Goal: Task Accomplishment & Management: Use online tool/utility

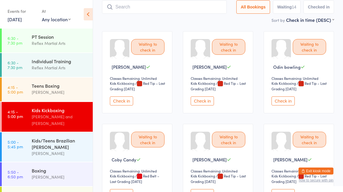
scroll to position [39, 0]
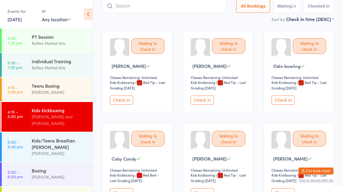
click at [55, 58] on div "Individual Training" at bounding box center [60, 61] width 56 height 6
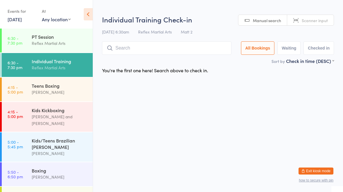
type input "C"
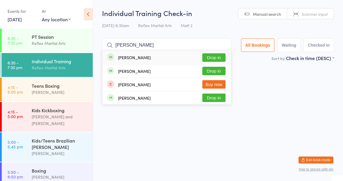
type input "[PERSON_NAME]"
click at [215, 72] on button "Drop in" at bounding box center [213, 71] width 23 height 8
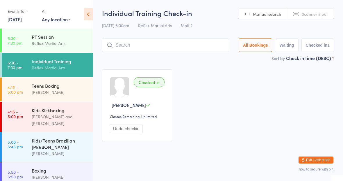
click at [40, 94] on div "[PERSON_NAME]" at bounding box center [60, 92] width 56 height 7
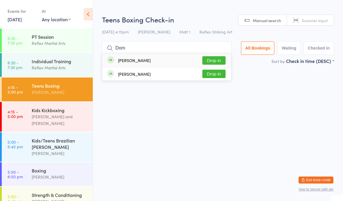
type input "Dom"
click at [217, 59] on button "Drop in" at bounding box center [213, 60] width 23 height 8
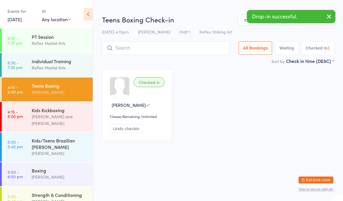
click at [68, 137] on div "Kids/Teens Brazilian [PERSON_NAME]" at bounding box center [60, 143] width 56 height 13
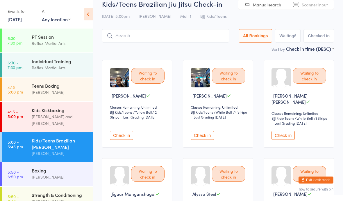
scroll to position [7, 0]
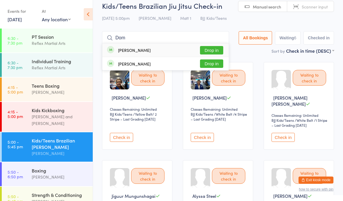
type input "Dom"
click at [212, 47] on button "Drop in" at bounding box center [211, 50] width 23 height 8
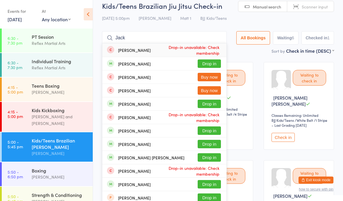
type input "Jack"
click at [206, 105] on button "Drop in" at bounding box center [209, 103] width 23 height 8
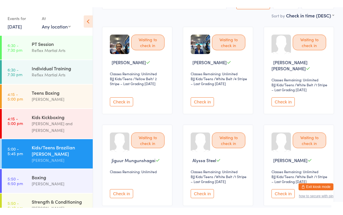
scroll to position [0, 0]
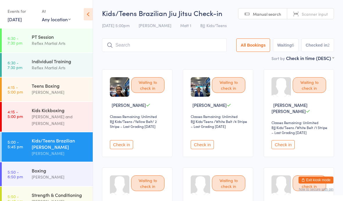
click at [36, 92] on div "[PERSON_NAME]" at bounding box center [60, 92] width 56 height 7
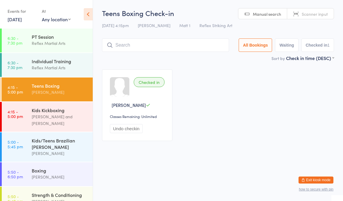
click at [69, 90] on div "[PERSON_NAME]" at bounding box center [60, 92] width 56 height 7
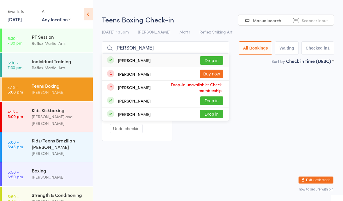
type input "Eli"
click at [185, 59] on div "Eli Yearby Drop in" at bounding box center [165, 60] width 127 height 13
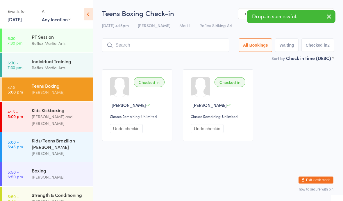
click at [74, 137] on div "Kids/Teens Brazilian Jiu Jitsu" at bounding box center [60, 143] width 56 height 13
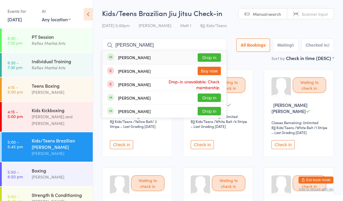
type input "Eli"
click at [207, 57] on button "Drop in" at bounding box center [209, 57] width 23 height 8
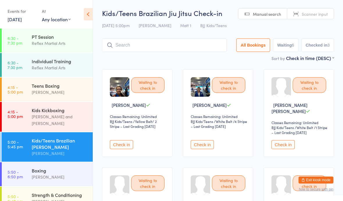
click at [65, 116] on div "Kyan Lamb and Jake Lavalle" at bounding box center [60, 119] width 56 height 13
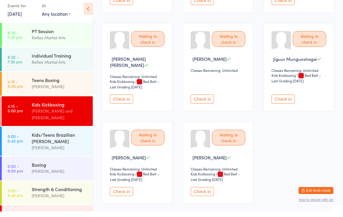
scroll to position [319, 0]
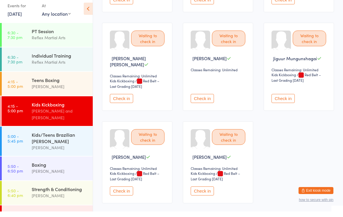
click at [205, 188] on div "Waiting to check in Casey youssef Classes Remaining: Unlimited Kids Kickboxing …" at bounding box center [218, 168] width 70 height 82
click at [204, 191] on button "Check in" at bounding box center [202, 196] width 23 height 9
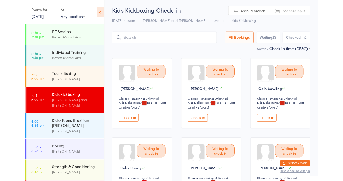
scroll to position [0, 0]
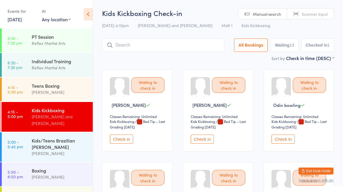
click at [164, 44] on input "search" at bounding box center [163, 44] width 122 height 13
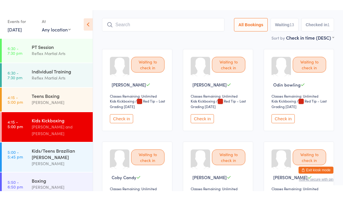
scroll to position [39, 0]
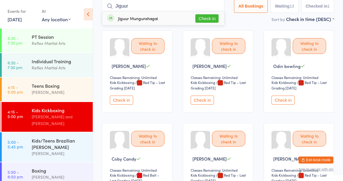
type input "Jiguur"
click at [204, 19] on button "Check in" at bounding box center [206, 18] width 23 height 8
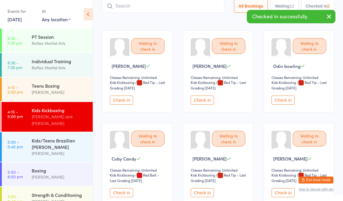
click at [72, 94] on div "[PERSON_NAME]" at bounding box center [60, 92] width 56 height 7
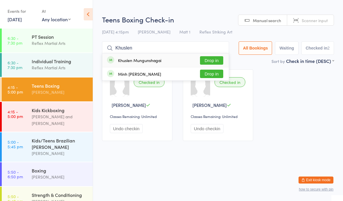
type input "Khuslen"
click at [211, 59] on button "Drop in" at bounding box center [211, 60] width 23 height 8
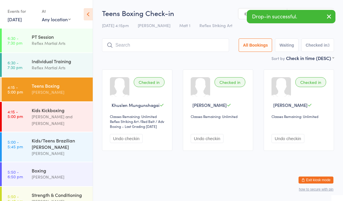
click at [72, 139] on div "Kids/Teens Brazilian [PERSON_NAME]" at bounding box center [60, 143] width 56 height 13
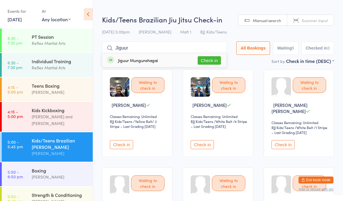
type input "Jiguur"
click at [207, 57] on button "Check in" at bounding box center [209, 60] width 23 height 8
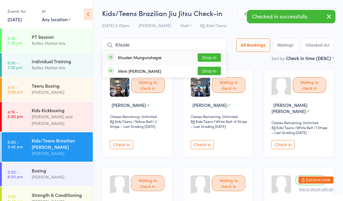
type input "Khusle"
click at [198, 56] on button "Drop in" at bounding box center [209, 57] width 23 height 8
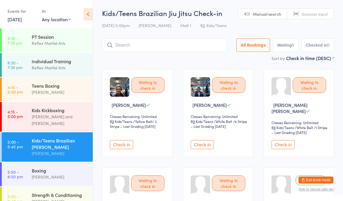
click at [40, 109] on div "Kids Kickboxing" at bounding box center [60, 110] width 56 height 6
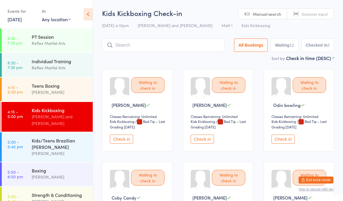
click at [65, 137] on div "Kids/Teens Brazilian Jiu Jitsu" at bounding box center [60, 143] width 56 height 13
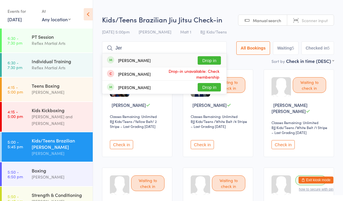
type input "Jer"
click at [211, 57] on button "Drop in" at bounding box center [209, 60] width 23 height 8
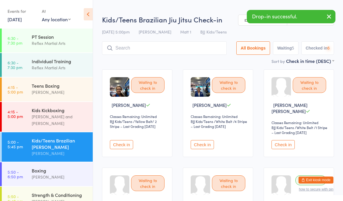
click at [63, 168] on div "Boxing" at bounding box center [60, 170] width 56 height 6
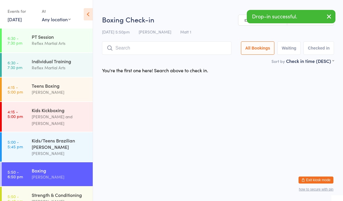
click at [67, 92] on div "Jonah Deane" at bounding box center [60, 92] width 56 height 7
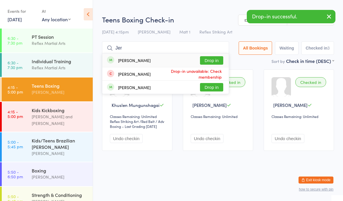
type input "Jer"
click at [212, 59] on button "Drop in" at bounding box center [211, 60] width 23 height 8
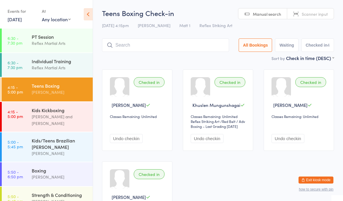
click at [36, 72] on div "Individual Training Reflex Martial Arts" at bounding box center [62, 64] width 61 height 23
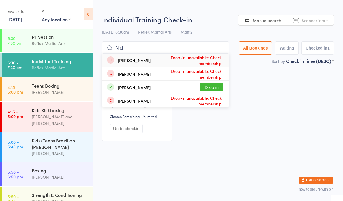
type input "Nich"
click at [207, 83] on button "Drop in" at bounding box center [211, 87] width 23 height 8
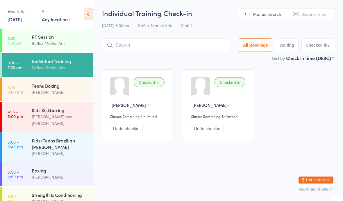
click at [60, 86] on div "Teens Boxing" at bounding box center [60, 85] width 56 height 6
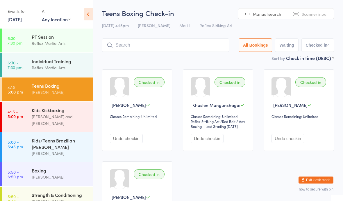
click at [73, 114] on div "[PERSON_NAME] and [PERSON_NAME]" at bounding box center [60, 119] width 56 height 13
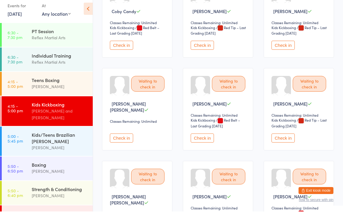
scroll to position [183, 0]
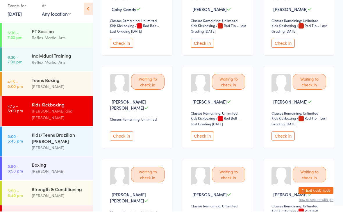
click at [206, 139] on button "Check in" at bounding box center [202, 141] width 23 height 9
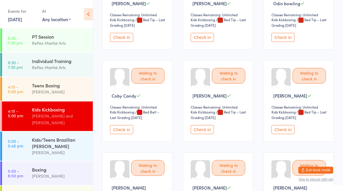
scroll to position [0, 0]
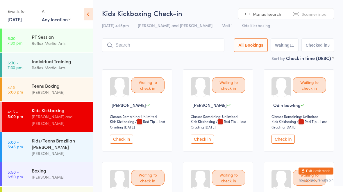
click at [27, 134] on link "5:00 - 5:45 pm Kids/Teens Brazilian Jiu Jitsu Dominic Lavalle" at bounding box center [47, 146] width 91 height 29
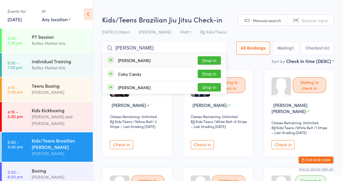
type input "Cody"
click at [206, 59] on button "Drop in" at bounding box center [209, 60] width 23 height 8
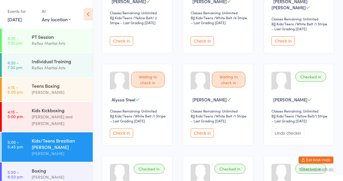
scroll to position [103, 0]
click at [77, 88] on div "Teens Boxing" at bounding box center [60, 85] width 56 height 6
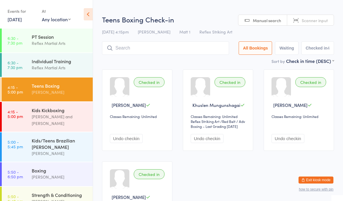
click at [72, 69] on div "Reflex Martial Arts" at bounding box center [60, 67] width 56 height 7
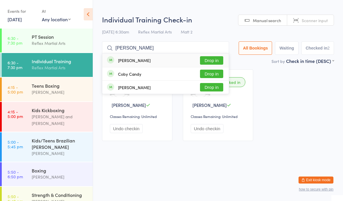
type input "Cody"
click at [210, 57] on button "Drop in" at bounding box center [211, 60] width 23 height 8
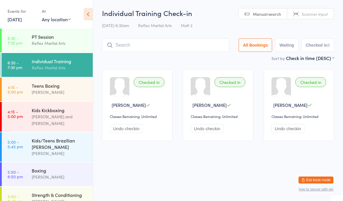
click at [34, 88] on div "Teens Boxing" at bounding box center [60, 85] width 56 height 6
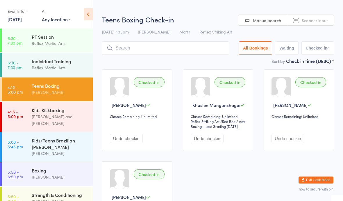
click at [34, 106] on div "Kids Kickboxing Kyan Lamb and Jake Lavalle" at bounding box center [62, 117] width 61 height 30
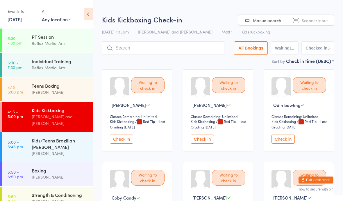
click at [41, 89] on div "Teens Boxing" at bounding box center [60, 85] width 56 height 6
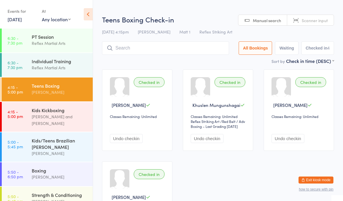
click at [38, 138] on div "Kids/Teens Brazilian [PERSON_NAME]" at bounding box center [60, 143] width 56 height 13
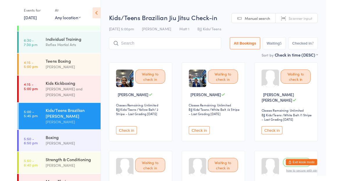
scroll to position [19, 0]
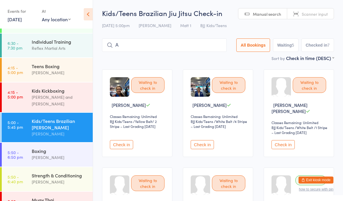
click at [316, 87] on div "Waiting to check in" at bounding box center [309, 85] width 33 height 16
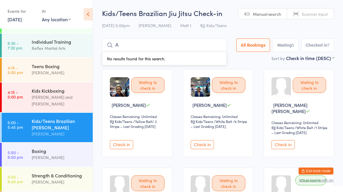
click at [182, 47] on input "A" at bounding box center [164, 44] width 125 height 13
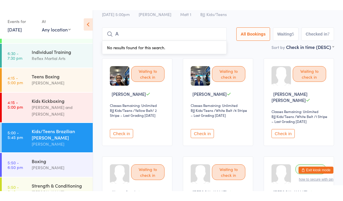
scroll to position [39, 0]
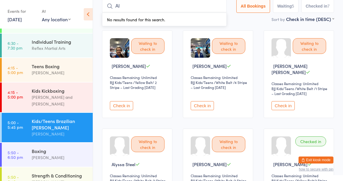
click at [296, 75] on div "Waiting to check in Hendrix Magrin Classes Remaining: Unlimited BJJ Kids/Teens …" at bounding box center [299, 74] width 70 height 88
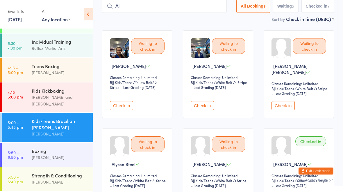
click at [167, 7] on input "Al" at bounding box center [164, 5] width 125 height 13
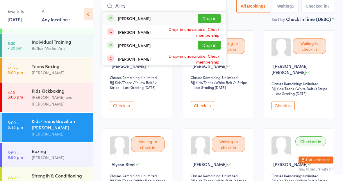
type input "Allirs"
click at [205, 17] on button "Drop in" at bounding box center [209, 18] width 23 height 8
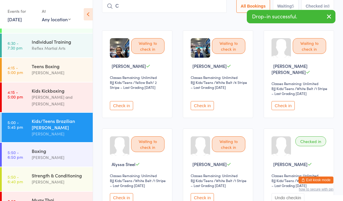
type input "Co"
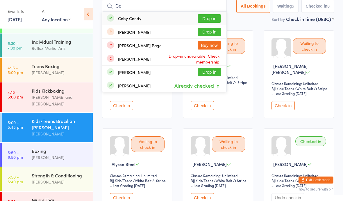
click at [67, 102] on div "Kids Kickboxing Kyan Lamb and Jake Lavalle" at bounding box center [62, 97] width 61 height 30
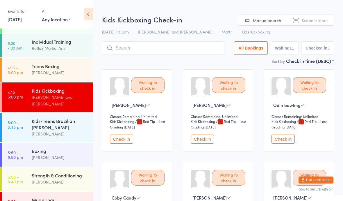
click at [48, 65] on div "Teens Boxing" at bounding box center [60, 66] width 56 height 6
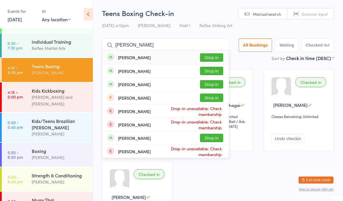
type input "Matt"
click at [212, 85] on button "Drop in" at bounding box center [211, 84] width 23 height 8
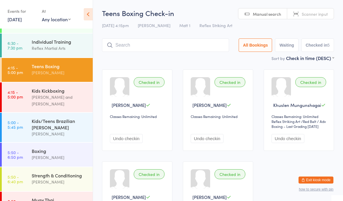
click at [39, 87] on div "Kids Kickboxing Kyan Lamb and Jake Lavalle" at bounding box center [62, 97] width 61 height 30
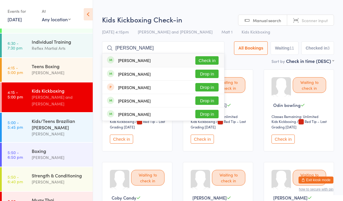
type input "Ryan"
click at [205, 58] on button "Check in" at bounding box center [206, 60] width 23 height 8
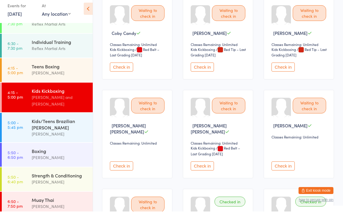
scroll to position [159, 0]
click at [121, 73] on button "Check in" at bounding box center [121, 72] width 23 height 9
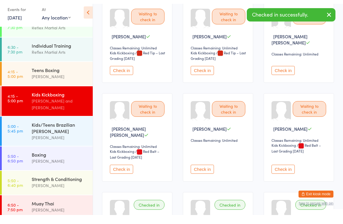
scroll to position [0, 0]
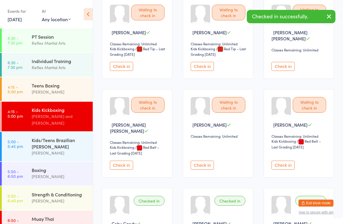
click at [122, 71] on button "Check in" at bounding box center [121, 66] width 23 height 9
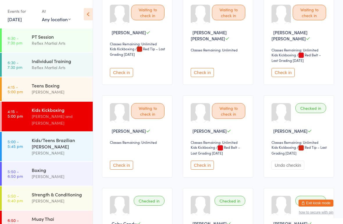
click at [60, 88] on div "Teens Boxing" at bounding box center [60, 85] width 56 height 6
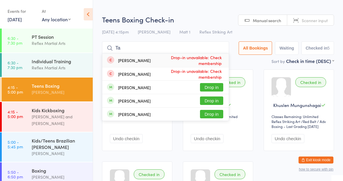
type input "Ta"
click at [210, 115] on button "Drop in" at bounding box center [211, 114] width 23 height 8
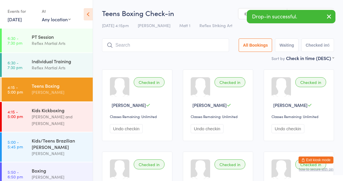
click at [64, 142] on div "Kids/Teens Brazilian [PERSON_NAME]" at bounding box center [60, 143] width 56 height 13
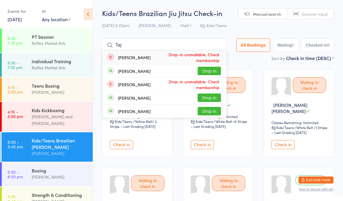
type input "Taj"
click at [210, 70] on button "Drop in" at bounding box center [209, 71] width 23 height 8
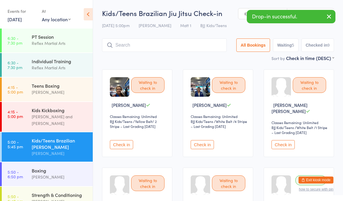
click at [67, 117] on div "[PERSON_NAME] and [PERSON_NAME]" at bounding box center [60, 119] width 56 height 13
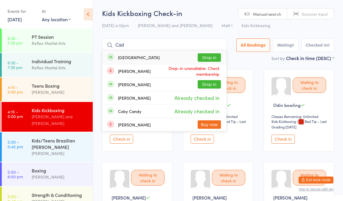
type input "Cad"
click at [202, 82] on button "Drop in" at bounding box center [209, 84] width 23 height 8
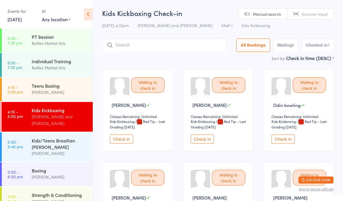
click at [61, 87] on div "Teens Boxing" at bounding box center [60, 85] width 56 height 6
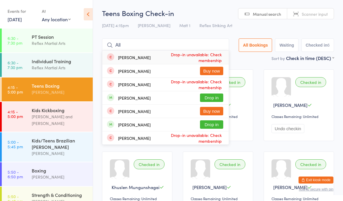
type input "All"
click at [211, 97] on button "Drop in" at bounding box center [211, 97] width 23 height 8
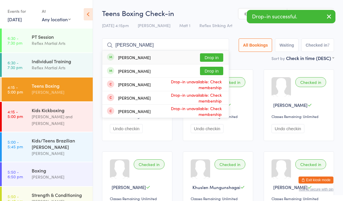
type input "Anna"
click at [209, 54] on button "Drop in" at bounding box center [211, 57] width 23 height 8
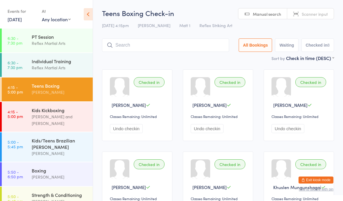
click at [48, 71] on div "Reflex Martial Arts" at bounding box center [60, 67] width 56 height 7
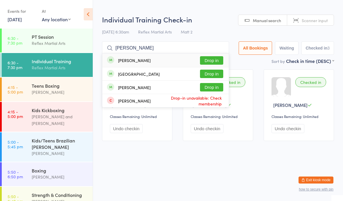
type input "Zack"
click at [210, 61] on button "Drop in" at bounding box center [211, 60] width 23 height 8
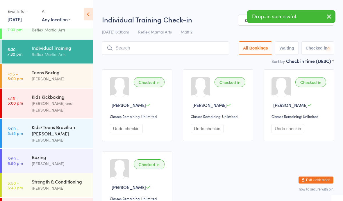
scroll to position [15, 0]
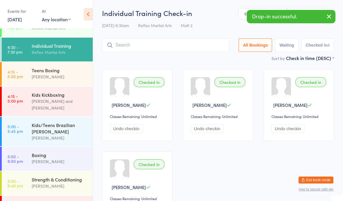
click at [57, 125] on div "Kids/Teens Brazilian [PERSON_NAME]" at bounding box center [60, 128] width 56 height 13
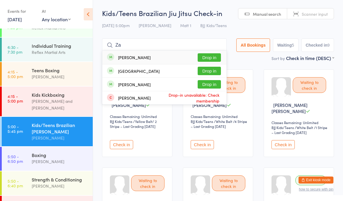
type input "Z"
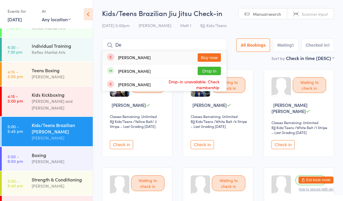
type input "D"
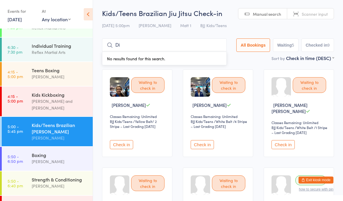
type input "D"
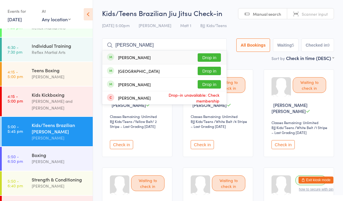
type input "Zack"
click at [203, 57] on button "Drop in" at bounding box center [209, 57] width 23 height 8
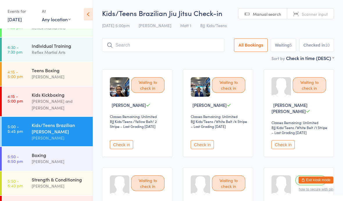
click at [70, 90] on div "Kids Kickboxing Kyan Lamb and Jake Lavalle" at bounding box center [62, 101] width 61 height 30
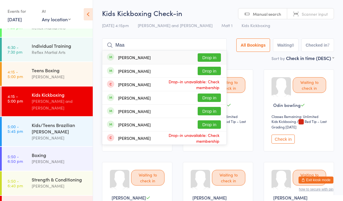
type input "Maa"
click at [206, 56] on button "Drop in" at bounding box center [209, 57] width 23 height 8
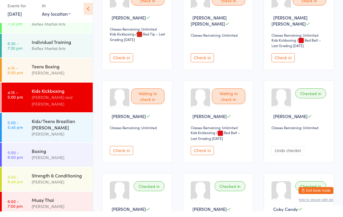
scroll to position [175, 0]
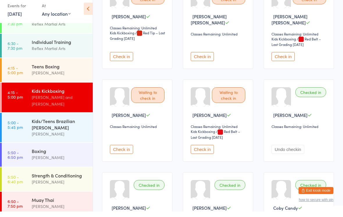
click at [122, 150] on button "Check in" at bounding box center [121, 154] width 23 height 9
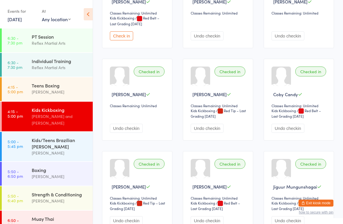
scroll to position [295, 0]
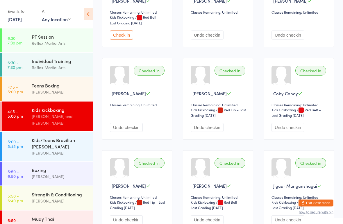
click at [15, 169] on time "5:50 - 6:50 pm" at bounding box center [15, 173] width 15 height 9
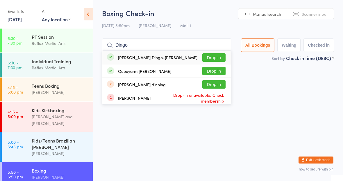
type input "Dingo"
click at [207, 75] on button "Drop in" at bounding box center [213, 71] width 23 height 8
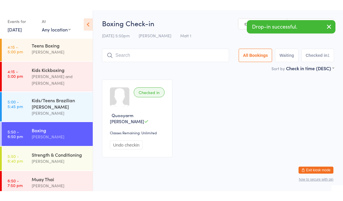
scroll to position [50, 0]
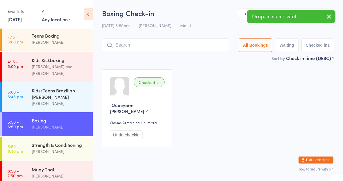
click at [27, 167] on link "6:50 - 7:50 pm Muay Thai [PERSON_NAME]" at bounding box center [47, 173] width 91 height 24
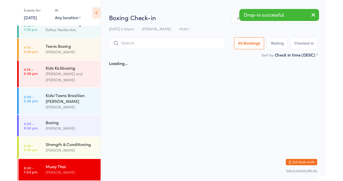
scroll to position [30, 0]
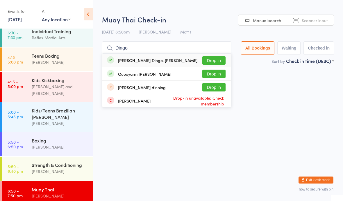
type input "Dingo"
click at [207, 73] on button "Drop in" at bounding box center [213, 74] width 23 height 8
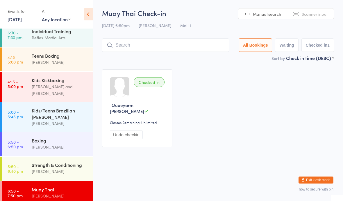
click at [33, 107] on div "Kids/Teens Brazilian [PERSON_NAME]" at bounding box center [60, 113] width 56 height 13
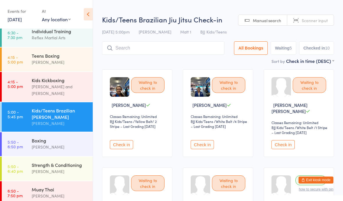
click at [209, 146] on button "Check in" at bounding box center [202, 144] width 23 height 9
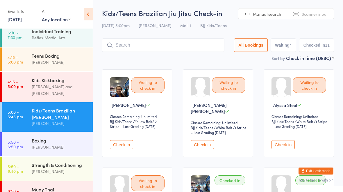
click at [179, 47] on input "search" at bounding box center [163, 44] width 122 height 13
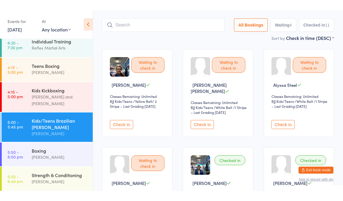
scroll to position [39, 0]
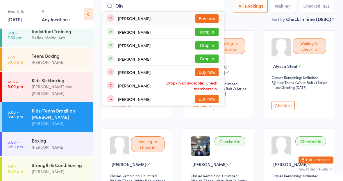
type input "Oliv"
click at [201, 33] on button "Drop in" at bounding box center [206, 32] width 23 height 8
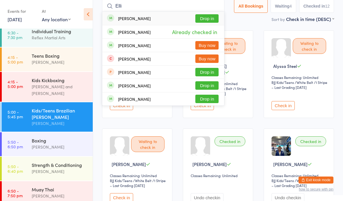
type input "Elli"
click at [200, 17] on button "Drop in" at bounding box center [206, 18] width 23 height 8
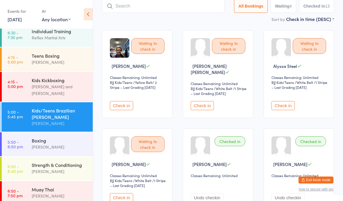
click at [122, 111] on div "Waiting to check in Hannah Corlett Classes Remaining: Unlimited BJJ Kids/Teens …" at bounding box center [137, 74] width 70 height 88
click at [120, 101] on button "Check in" at bounding box center [121, 105] width 23 height 9
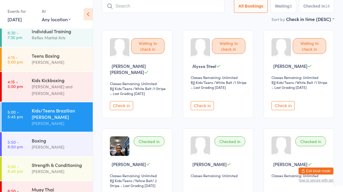
click at [118, 8] on input "search" at bounding box center [163, 5] width 122 height 13
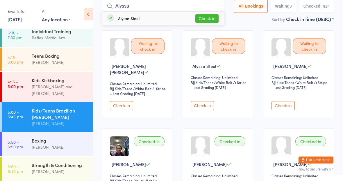
type input "Alyssa"
click at [201, 21] on button "Check in" at bounding box center [206, 18] width 23 height 8
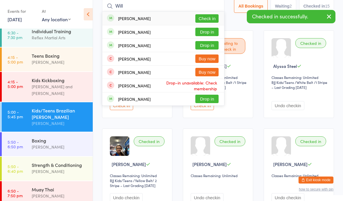
type input "Will"
click at [207, 17] on button "Check in" at bounding box center [206, 18] width 23 height 8
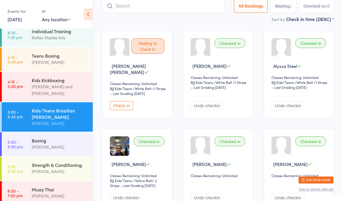
click at [39, 137] on div "Boxing" at bounding box center [60, 140] width 56 height 6
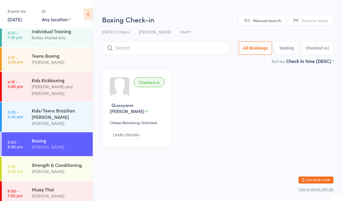
click at [41, 163] on div "Strength & Conditioning" at bounding box center [60, 164] width 56 height 6
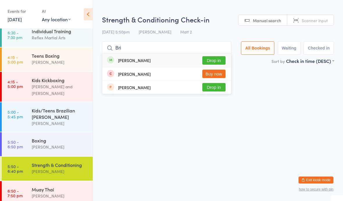
type input "Bri"
click at [215, 61] on button "Drop in" at bounding box center [213, 60] width 23 height 8
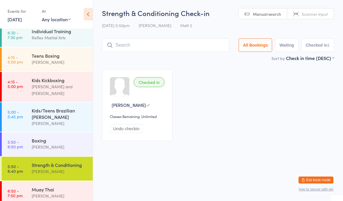
click at [39, 137] on div "Boxing" at bounding box center [60, 140] width 56 height 6
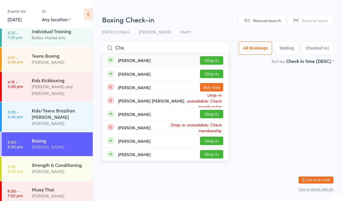
type input "Cha"
click at [127, 75] on div "Charles Flack" at bounding box center [134, 74] width 33 height 5
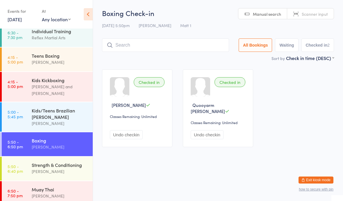
click at [52, 163] on div "Strength & Conditioning" at bounding box center [60, 164] width 56 height 6
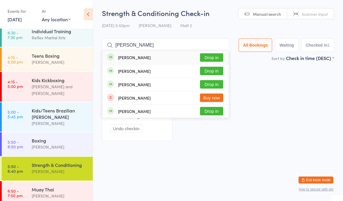
type input "Bert"
click at [206, 58] on button "Drop in" at bounding box center [211, 57] width 23 height 8
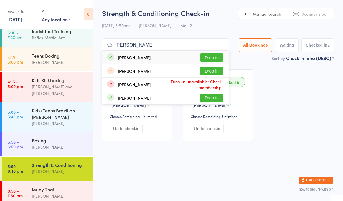
click at [209, 51] on input "Joe" at bounding box center [165, 44] width 127 height 13
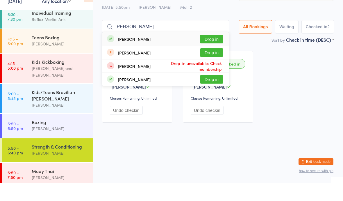
type input "Joe"
click at [205, 53] on button "Drop in" at bounding box center [211, 57] width 23 height 8
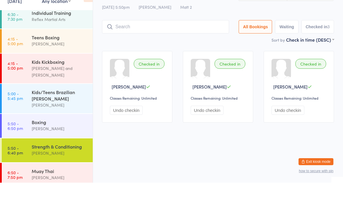
click at [49, 143] on div "[PERSON_NAME]" at bounding box center [60, 146] width 56 height 7
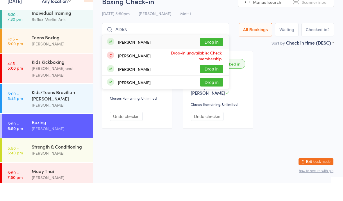
type input "Aleks"
click at [209, 56] on button "Drop in" at bounding box center [211, 60] width 23 height 8
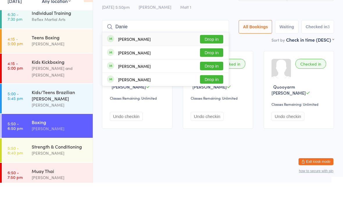
type input "Danie"
click at [205, 80] on button "Drop in" at bounding box center [211, 84] width 23 height 8
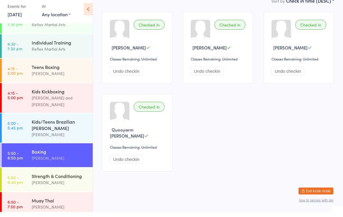
scroll to position [14, 0]
click at [41, 153] on div "Boxing" at bounding box center [60, 156] width 56 height 6
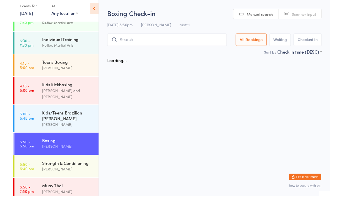
scroll to position [0, 0]
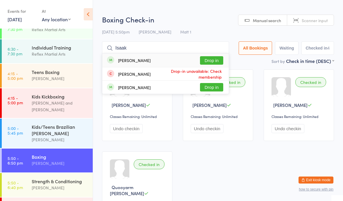
type input "Isaak"
click at [209, 61] on button "Drop in" at bounding box center [211, 60] width 23 height 8
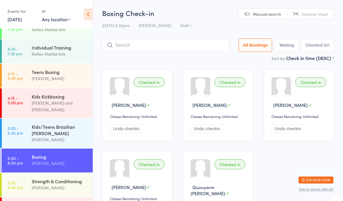
click at [314, 176] on button "Exit kiosk mode" at bounding box center [316, 179] width 35 height 7
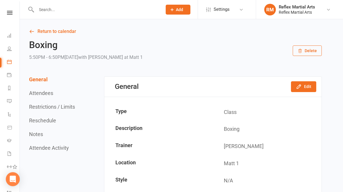
click at [184, 7] on button "Add" at bounding box center [178, 10] width 25 height 10
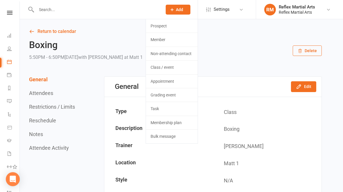
click at [182, 38] on link "Member" at bounding box center [172, 39] width 52 height 13
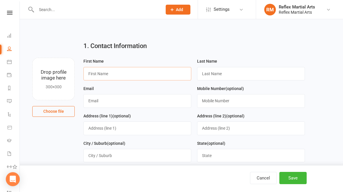
click at [134, 72] on input "text" at bounding box center [137, 73] width 108 height 13
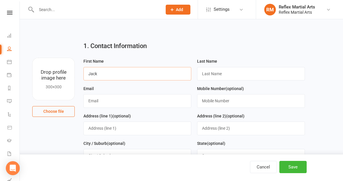
type input "Jack"
click at [233, 71] on input "text" at bounding box center [251, 73] width 108 height 13
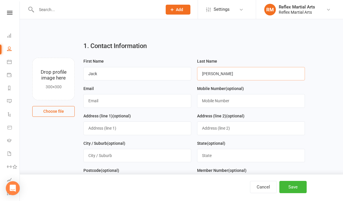
type input "rudd"
click at [145, 99] on input "text" at bounding box center [137, 100] width 108 height 13
type input "jak1320"
type input "2"
click at [136, 97] on input "jak1320" at bounding box center [137, 100] width 108 height 13
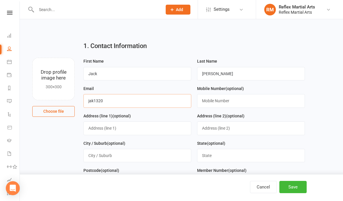
click at [123, 99] on input "jak1320" at bounding box center [137, 100] width 108 height 13
type input "jak13208@gmail.com"
click at [222, 74] on input "rudd" at bounding box center [251, 73] width 108 height 13
type input "r"
type input "Rudd"
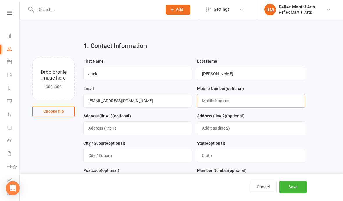
click at [214, 100] on input "text" at bounding box center [251, 100] width 108 height 13
type input "0424723138"
click at [125, 126] on input "text" at bounding box center [137, 127] width 108 height 13
type input "18 Murray Park Road"
click at [113, 153] on input "text" at bounding box center [137, 155] width 108 height 13
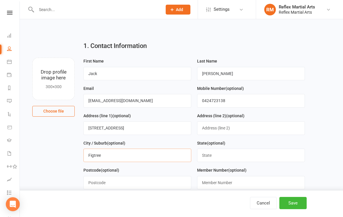
type input "Figtree"
click at [219, 157] on input "text" at bounding box center [251, 155] width 108 height 13
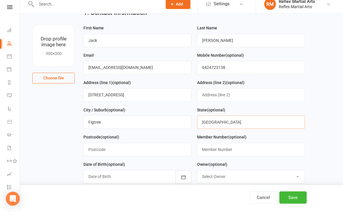
scroll to position [28, 0]
type input "nsw"
click at [131, 150] on input "text" at bounding box center [137, 154] width 108 height 13
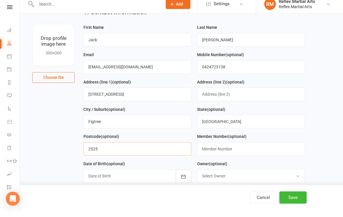
type input "2525"
click at [110, 176] on div at bounding box center [137, 181] width 108 height 13
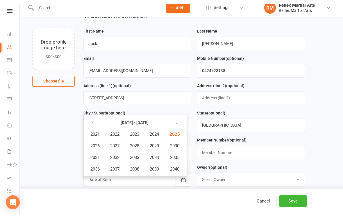
scroll to position [34, 0]
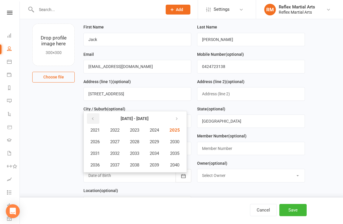
click at [93, 121] on icon "button" at bounding box center [93, 119] width 4 height 5
click at [93, 119] on icon "button" at bounding box center [93, 119] width 4 height 5
click at [176, 119] on icon "button" at bounding box center [176, 119] width 4 height 5
click at [98, 131] on span "2001" at bounding box center [94, 130] width 9 height 5
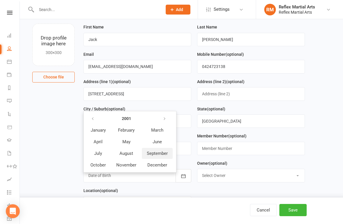
click at [162, 154] on span "September" at bounding box center [157, 153] width 21 height 5
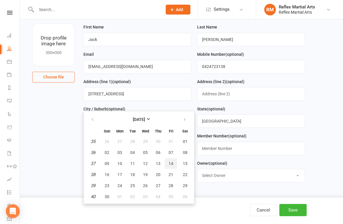
click at [172, 163] on span "14" at bounding box center [171, 163] width 5 height 5
type input "14 Sep 2001"
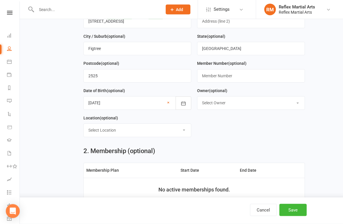
scroll to position [107, 0]
click at [141, 132] on select "Select Location Boxing Ring Example Room (Rename me!) Matt 1 Matt 2 MMA Cage" at bounding box center [137, 130] width 107 height 13
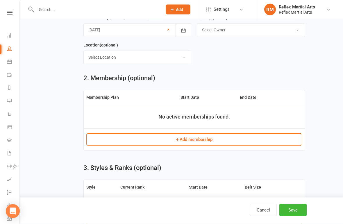
scroll to position [182, 0]
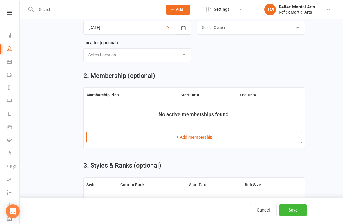
click at [280, 141] on button "+ Add membership" at bounding box center [194, 137] width 216 height 12
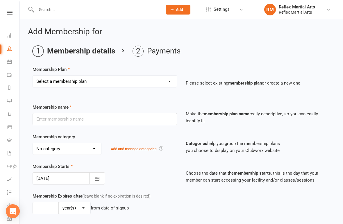
click at [145, 79] on select "Select a membership plan Create new Membership Plan Adults no contact plan $52 …" at bounding box center [105, 82] width 144 height 12
select select "11"
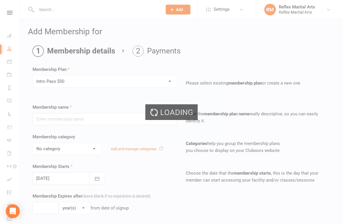
type input "Intro Pass $50"
type input "2"
select select "1"
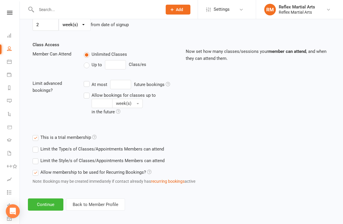
scroll to position [184, 0]
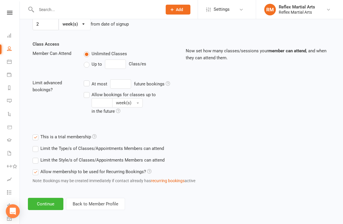
click at [49, 191] on button "Continue" at bounding box center [45, 204] width 35 height 12
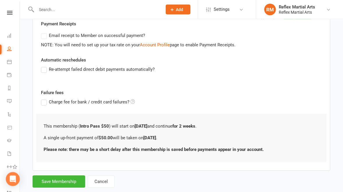
scroll to position [112, 0]
click at [64, 181] on button "Save Membership" at bounding box center [59, 181] width 53 height 12
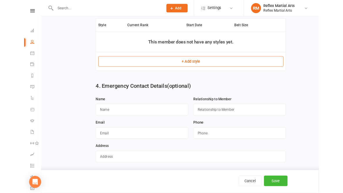
scroll to position [335, 0]
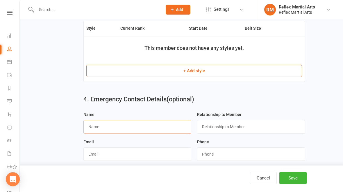
click at [147, 131] on input "text" at bounding box center [137, 126] width 108 height 13
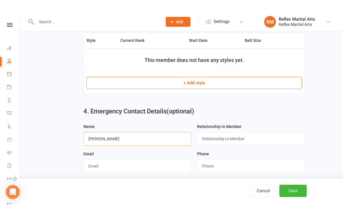
scroll to position [334, 0]
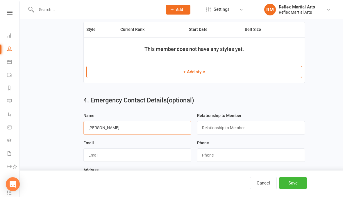
type input "Fiona"
click at [227, 126] on input "text" at bounding box center [251, 127] width 108 height 13
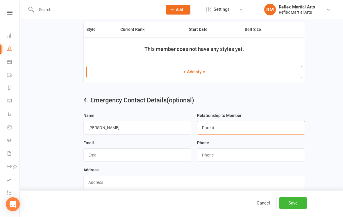
type input "Parent"
click at [221, 152] on input "string" at bounding box center [251, 154] width 108 height 13
type input "0425238017"
click at [113, 156] on input "text" at bounding box center [137, 154] width 108 height 13
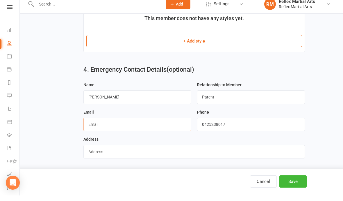
scroll to position [366, 0]
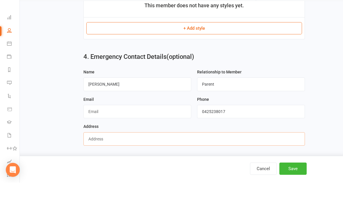
click at [107, 150] on input "text" at bounding box center [194, 156] width 222 height 13
type input "18 Murray Park Road Figtree"
click at [305, 181] on button "Save" at bounding box center [293, 187] width 27 height 12
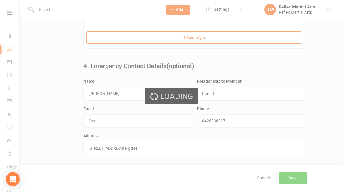
scroll to position [0, 0]
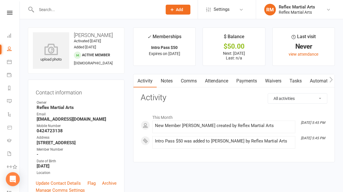
click at [11, 14] on icon at bounding box center [10, 13] width 6 height 4
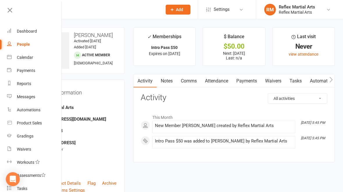
click at [32, 35] on link "Dashboard" at bounding box center [34, 31] width 55 height 13
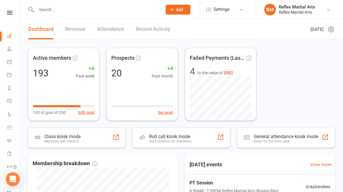
click at [71, 135] on div "Class kiosk mode" at bounding box center [63, 137] width 36 height 6
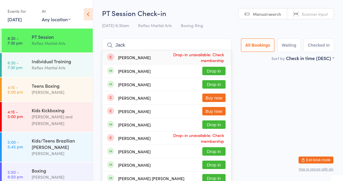
type input "Jack"
click at [206, 69] on button "Drop in" at bounding box center [213, 71] width 23 height 8
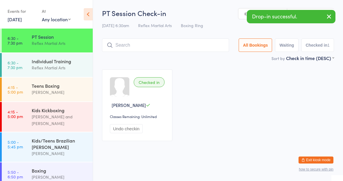
click at [130, 131] on button "Undo checkin" at bounding box center [126, 128] width 33 height 9
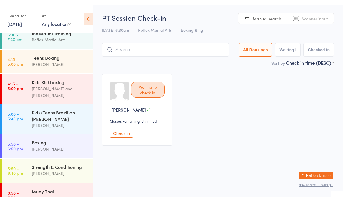
scroll to position [34, 0]
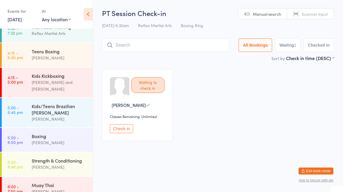
click at [52, 139] on div "[PERSON_NAME]" at bounding box center [60, 142] width 56 height 7
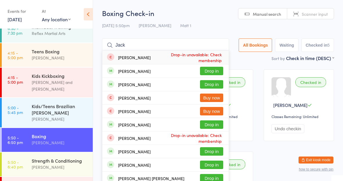
type input "Jack"
click at [207, 68] on button "Drop in" at bounding box center [211, 71] width 23 height 8
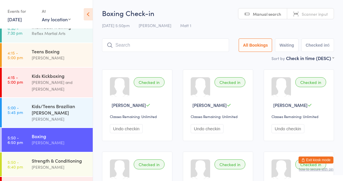
click at [49, 157] on div "Strength & Conditioning" at bounding box center [60, 160] width 56 height 6
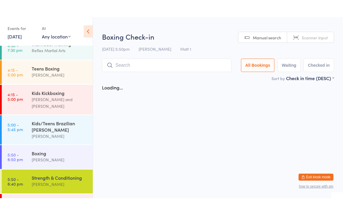
scroll to position [30, 0]
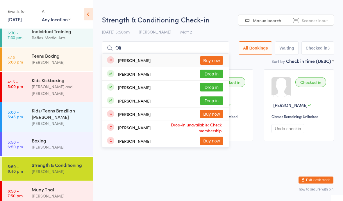
type input "Oli"
click at [206, 88] on button "Drop in" at bounding box center [211, 87] width 23 height 8
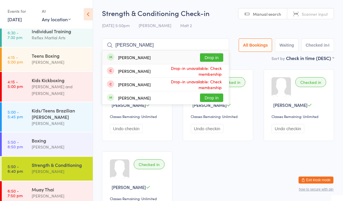
type input "Kate"
click at [212, 56] on button "Drop in" at bounding box center [211, 57] width 23 height 8
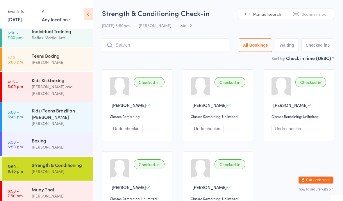
click at [58, 169] on div "[PERSON_NAME]" at bounding box center [60, 171] width 56 height 7
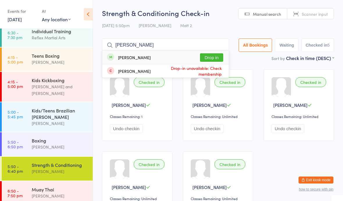
type input "Karol"
click at [210, 59] on button "Drop in" at bounding box center [211, 57] width 23 height 8
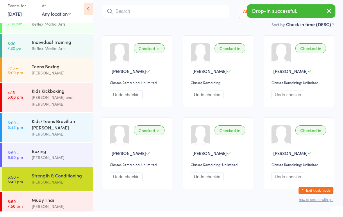
scroll to position [29, 0]
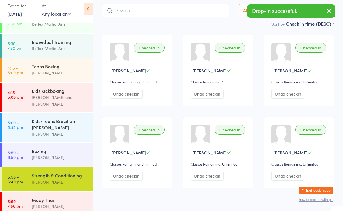
click at [68, 191] on div "Muay Thai Dominic Lavalle" at bounding box center [62, 208] width 61 height 23
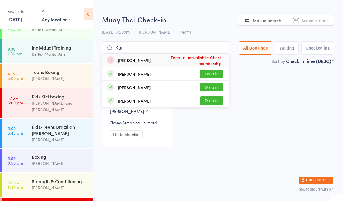
type input "Kar"
click at [209, 71] on button "Drop in" at bounding box center [211, 74] width 23 height 8
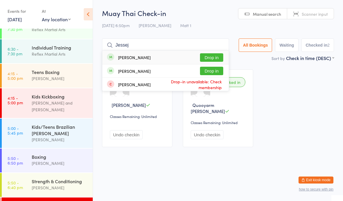
type input "Jessej"
click at [209, 73] on button "Drop in" at bounding box center [211, 71] width 23 height 8
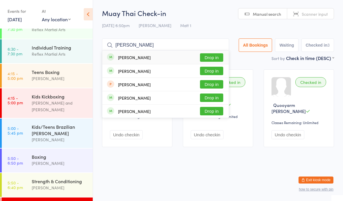
type input "Ryan"
click at [207, 98] on button "Drop in" at bounding box center [211, 97] width 23 height 8
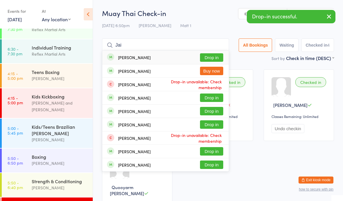
type input "Jai"
click at [207, 57] on button "Drop in" at bounding box center [211, 57] width 23 height 8
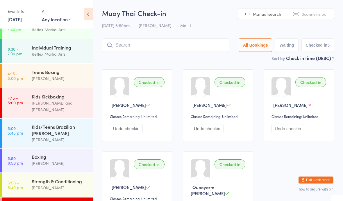
click at [321, 180] on button "Exit kiosk mode" at bounding box center [316, 179] width 35 height 7
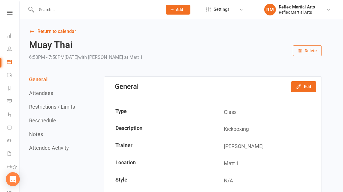
click at [90, 10] on input "text" at bounding box center [97, 10] width 124 height 8
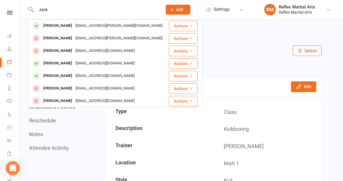
type input "Jack"
click at [62, 65] on div "Jack Rudd" at bounding box center [58, 63] width 32 height 8
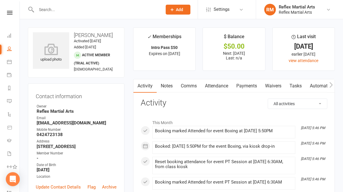
click at [250, 87] on link "Payments" at bounding box center [246, 85] width 29 height 13
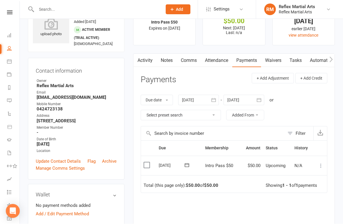
click at [319, 164] on icon at bounding box center [321, 166] width 6 height 6
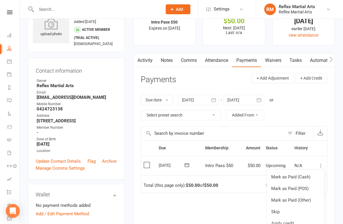
scroll to position [25, 0]
click at [307, 187] on link "Mark as Paid (POS)" at bounding box center [296, 189] width 58 height 12
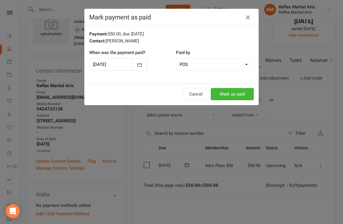
click at [239, 96] on button "Mark as paid" at bounding box center [232, 94] width 43 height 12
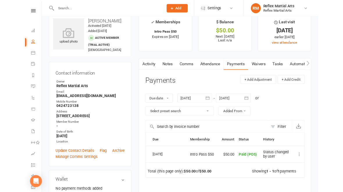
scroll to position [0, 0]
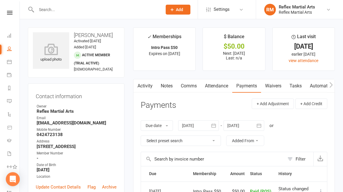
click at [13, 11] on link at bounding box center [9, 13] width 21 height 4
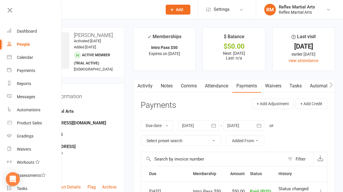
click at [28, 33] on div "Dashboard" at bounding box center [27, 31] width 20 height 5
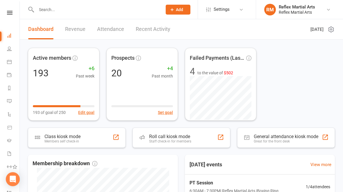
click at [94, 137] on div "Class kiosk mode Members self check-in" at bounding box center [77, 137] width 98 height 20
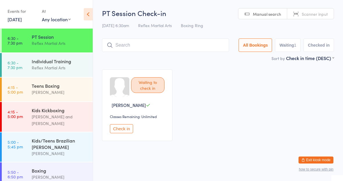
click at [47, 167] on div "Boxing" at bounding box center [60, 170] width 56 height 6
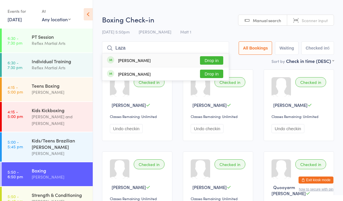
type input "Laza"
click at [212, 58] on button "Drop in" at bounding box center [211, 60] width 23 height 8
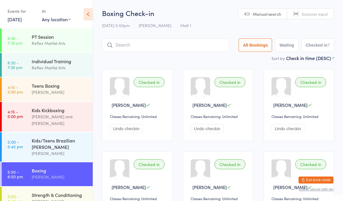
click at [321, 181] on button "Exit kiosk mode" at bounding box center [316, 179] width 35 height 7
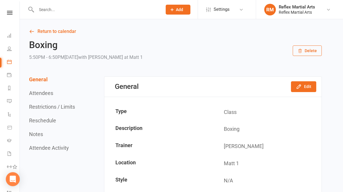
click at [92, 13] on input "text" at bounding box center [97, 10] width 124 height 8
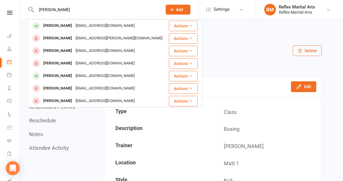
type input "[PERSON_NAME]"
click at [67, 25] on div "[PERSON_NAME]" at bounding box center [58, 26] width 32 height 8
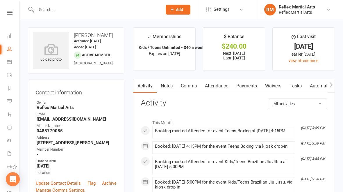
click at [250, 86] on link "Payments" at bounding box center [246, 85] width 29 height 13
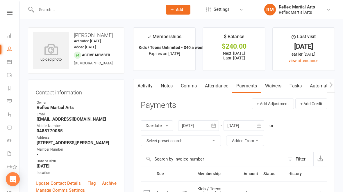
click at [165, 86] on link "Notes" at bounding box center [167, 85] width 20 height 13
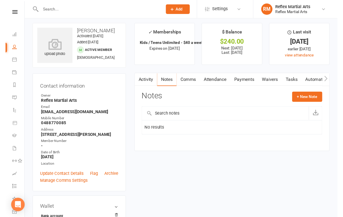
scroll to position [5, 0]
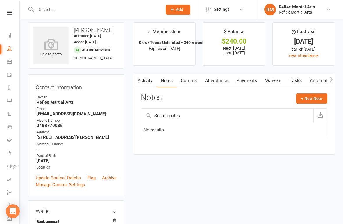
click at [310, 101] on button "+ New Note" at bounding box center [311, 98] width 31 height 10
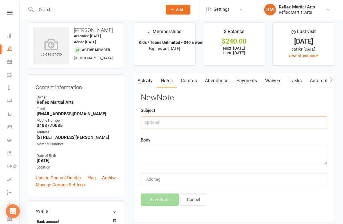
click at [180, 122] on input "text" at bounding box center [234, 122] width 187 height 12
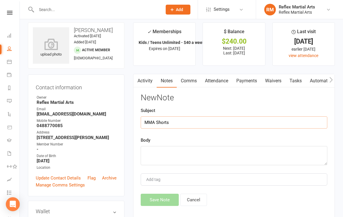
type input "MMA Shorts"
click at [184, 162] on textarea at bounding box center [234, 155] width 187 height 19
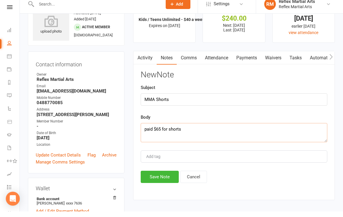
scroll to position [23, 0]
click at [161, 132] on textarea "paid $65 for shorts 11th Aug" at bounding box center [234, 137] width 187 height 19
click at [161, 128] on textarea "paid $65 for shorts 11th Aug" at bounding box center [234, 137] width 187 height 19
click at [181, 130] on textarea "paid $65 cash for shorts 11th Aug" at bounding box center [234, 137] width 187 height 19
click at [238, 129] on textarea "paid $65 cash for MMA shorts 11th Aug" at bounding box center [234, 137] width 187 height 19
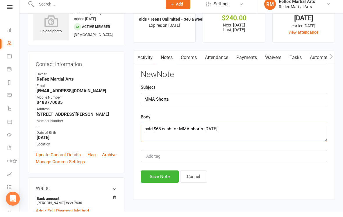
type textarea "paid $65 cash for MMA shorts 11th Aug"
click at [159, 177] on button "Save Note" at bounding box center [160, 182] width 38 height 12
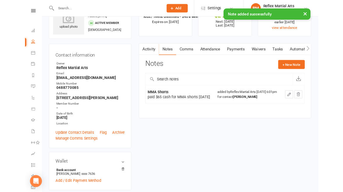
scroll to position [0, 0]
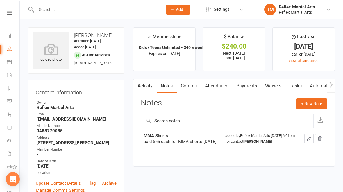
click at [11, 13] on icon at bounding box center [10, 13] width 6 height 4
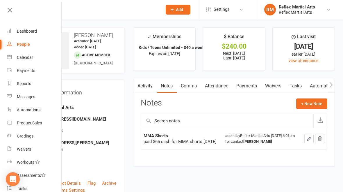
click at [29, 32] on div "Dashboard" at bounding box center [27, 31] width 20 height 5
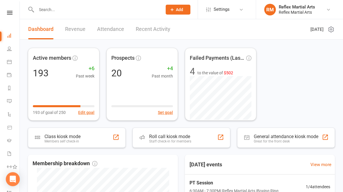
click at [83, 137] on div "Class kiosk mode Members self check-in" at bounding box center [77, 137] width 98 height 20
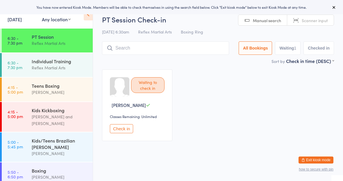
click at [61, 167] on div "Boxing" at bounding box center [60, 170] width 56 height 6
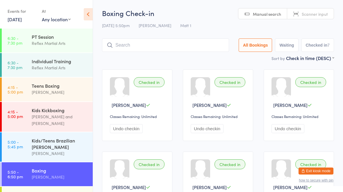
click at [340, 129] on ui-view "Boxing Check-in 11 Aug 5:50pm Dominic Lavalle Matt 1 Manual search Scanner inpu…" at bounding box center [218, 162] width 250 height 308
click at [321, 171] on button "Exit kiosk mode" at bounding box center [316, 170] width 35 height 7
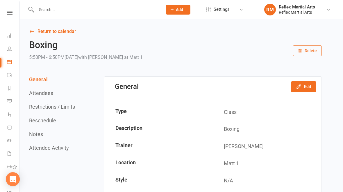
click at [79, 13] on input "text" at bounding box center [97, 10] width 124 height 8
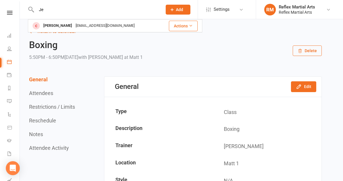
type input "J"
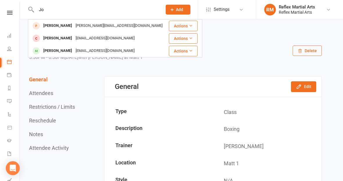
type input "J"
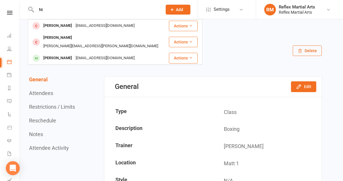
type input "N"
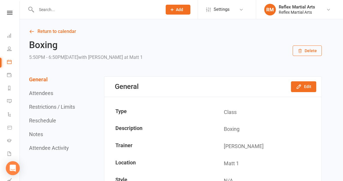
click at [7, 13] on icon at bounding box center [10, 13] width 6 height 4
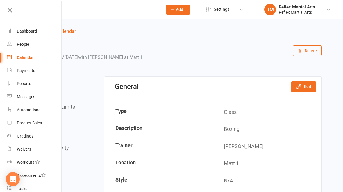
click at [31, 30] on div "Dashboard" at bounding box center [27, 31] width 20 height 5
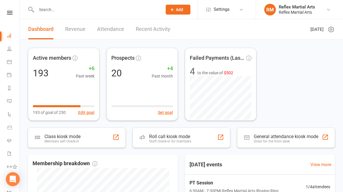
click at [67, 140] on div "Members self check-in" at bounding box center [63, 141] width 36 height 4
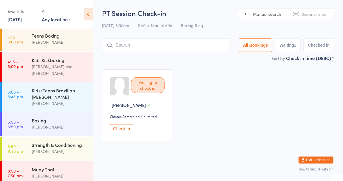
click at [25, 170] on link "6:50 - 7:50 pm Muay Thai [PERSON_NAME]" at bounding box center [47, 173] width 91 height 24
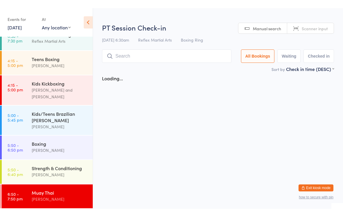
scroll to position [30, 0]
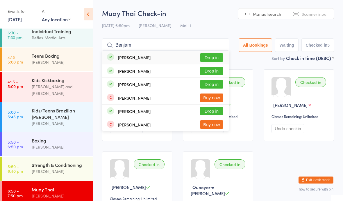
type input "Benjam"
click at [170, 54] on div "[PERSON_NAME] Drop in" at bounding box center [165, 57] width 127 height 13
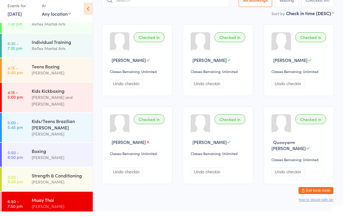
scroll to position [40, 0]
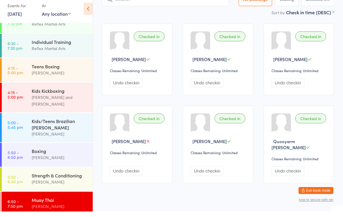
click at [60, 191] on div "Muay Thai" at bounding box center [60, 205] width 56 height 6
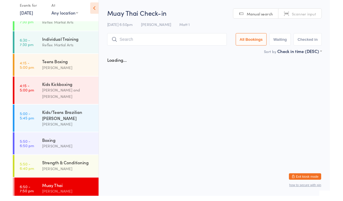
scroll to position [0, 0]
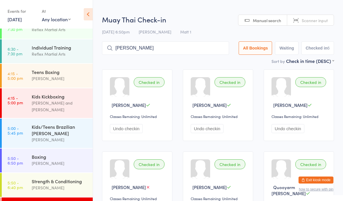
type input "[PERSON_NAME]"
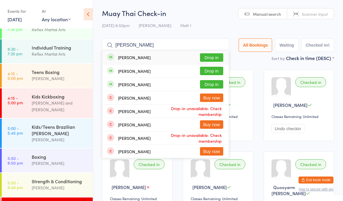
click at [212, 83] on button "Drop in" at bounding box center [211, 84] width 23 height 8
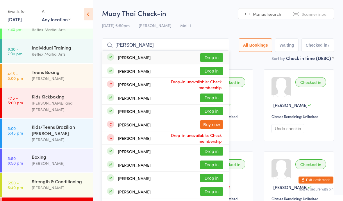
type input "[PERSON_NAME]"
click at [205, 54] on button "Drop in" at bounding box center [211, 57] width 23 height 8
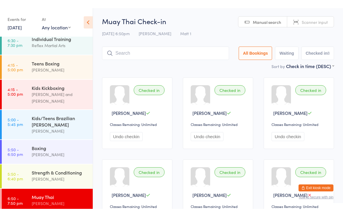
scroll to position [30, 0]
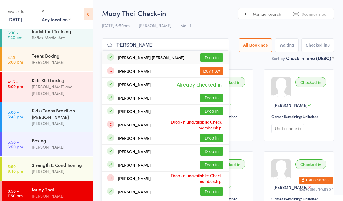
type input "[PERSON_NAME]"
click at [209, 56] on button "Drop in" at bounding box center [211, 57] width 23 height 8
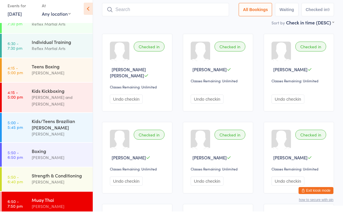
click at [29, 191] on link "6:50 - 7:50 pm Muay Thai [PERSON_NAME]" at bounding box center [47, 209] width 91 height 24
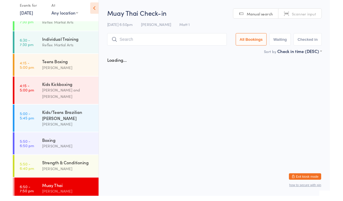
scroll to position [0, 0]
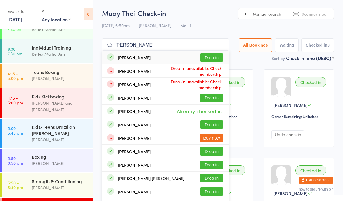
type input "[PERSON_NAME]"
click at [200, 60] on button "Drop in" at bounding box center [211, 57] width 23 height 8
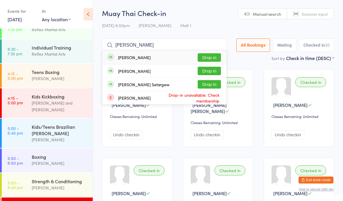
type input "[PERSON_NAME]"
click at [118, 57] on div "[PERSON_NAME]" at bounding box center [129, 57] width 44 height 6
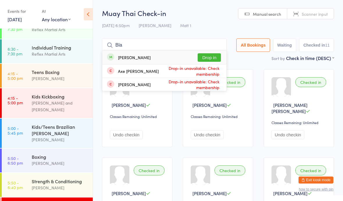
type input "Bla"
click at [208, 56] on button "Drop in" at bounding box center [209, 57] width 23 height 8
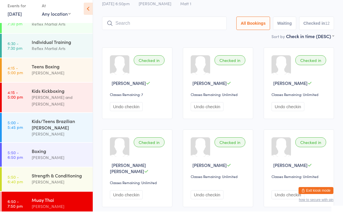
scroll to position [37, 0]
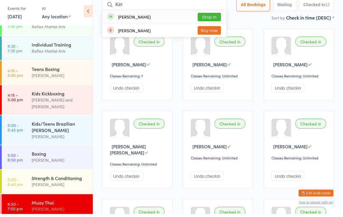
type input "Kirr"
click at [205, 19] on button "Drop in" at bounding box center [209, 20] width 23 height 8
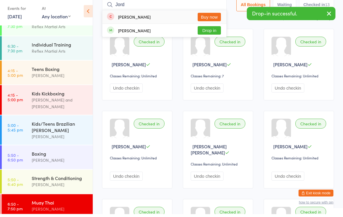
type input "Jord"
click at [210, 30] on button "Drop in" at bounding box center [209, 33] width 23 height 8
